Goal: Navigation & Orientation: Find specific page/section

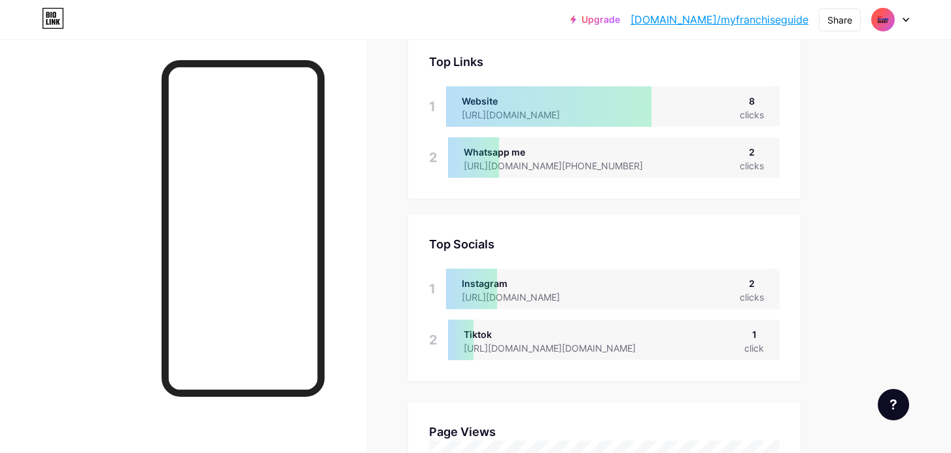
scroll to position [92, 0]
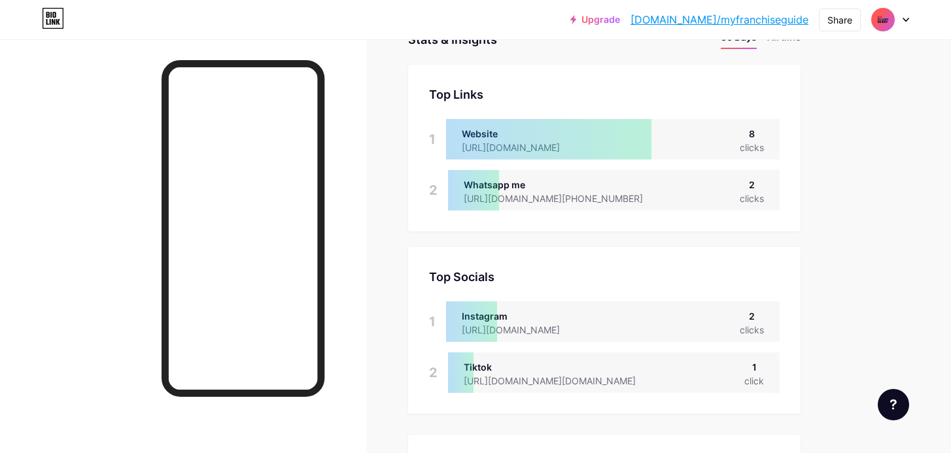
click at [555, 135] on div at bounding box center [548, 139] width 205 height 41
click at [552, 135] on div at bounding box center [548, 139] width 205 height 41
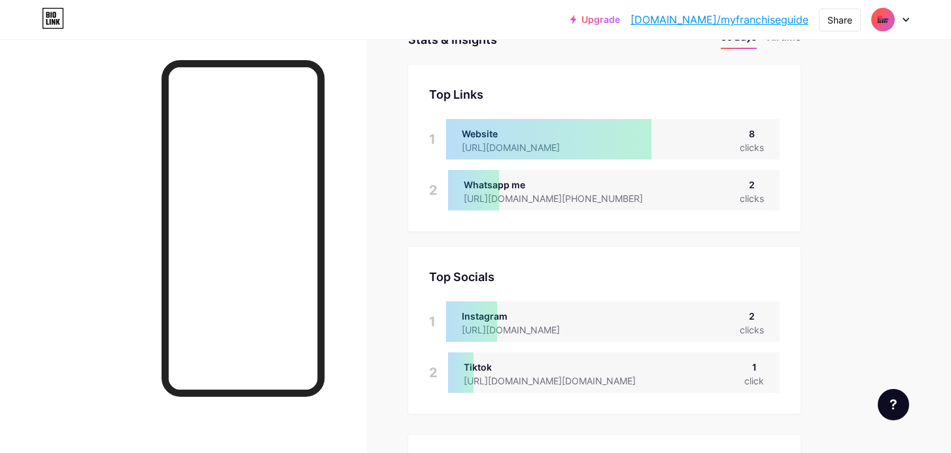
click at [552, 135] on div at bounding box center [548, 139] width 205 height 41
click at [571, 153] on div at bounding box center [548, 139] width 205 height 41
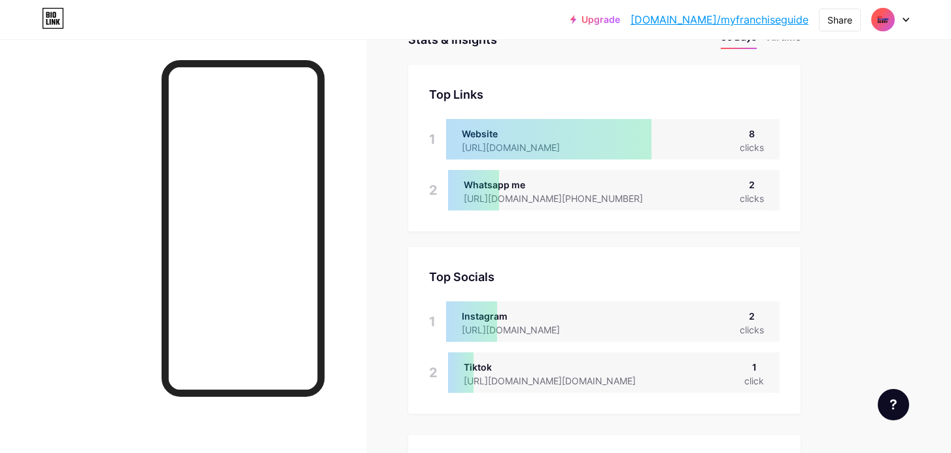
click at [571, 153] on div at bounding box center [548, 139] width 205 height 41
